Goal: Information Seeking & Learning: Learn about a topic

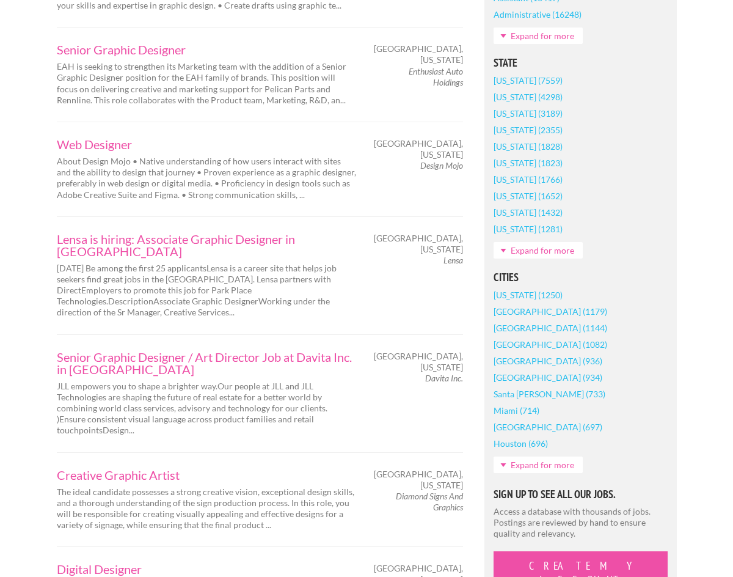
scroll to position [785, 0]
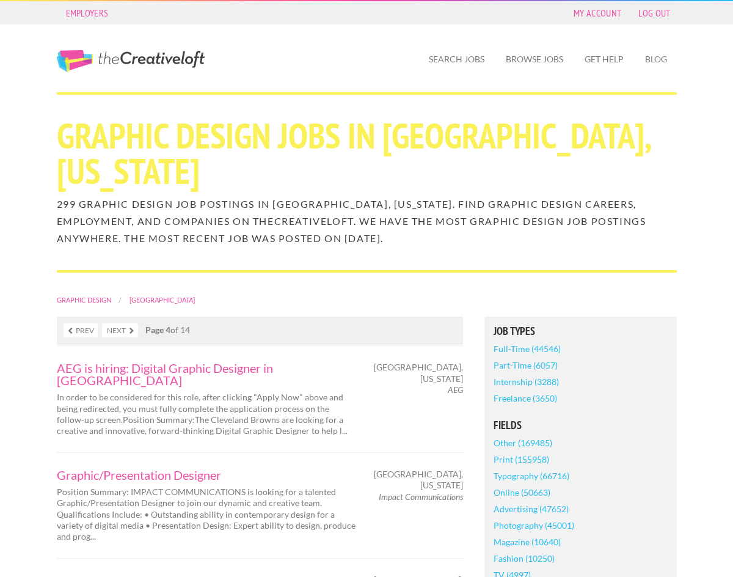
scroll to position [1893, 0]
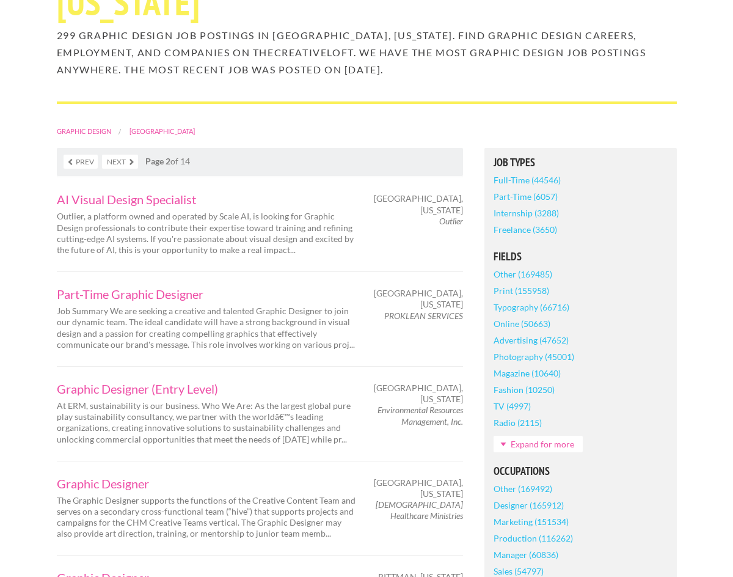
scroll to position [197, 0]
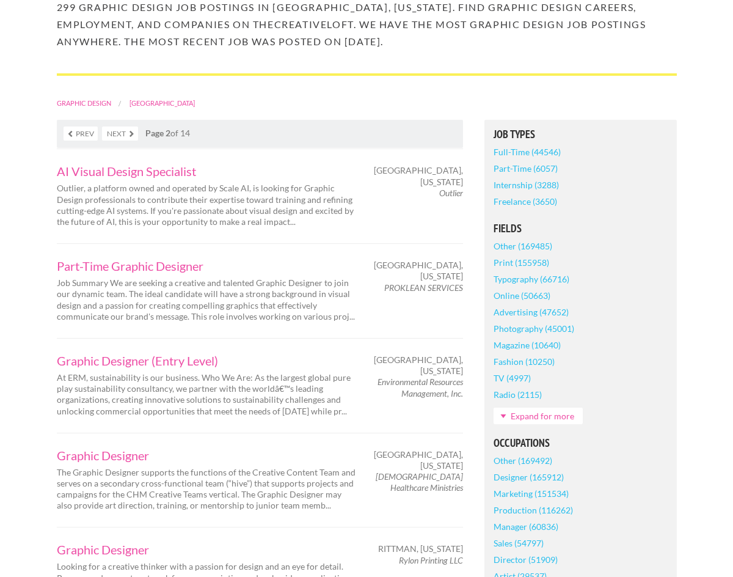
click at [464, 260] on div "BRUNSWICK, Ohio PROKLEAN SERVICES" at bounding box center [420, 277] width 107 height 34
drag, startPoint x: 464, startPoint y: 242, endPoint x: 389, endPoint y: 242, distance: 75.2
click at [389, 260] on div "BRUNSWICK, Ohio PROKLEAN SERVICES" at bounding box center [420, 277] width 107 height 34
